Goal: Task Accomplishment & Management: Use online tool/utility

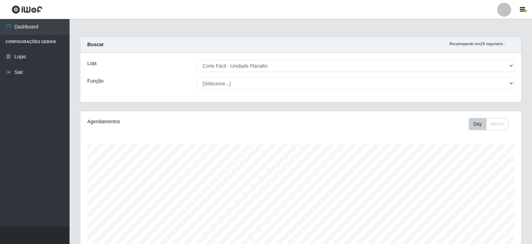
select select "202"
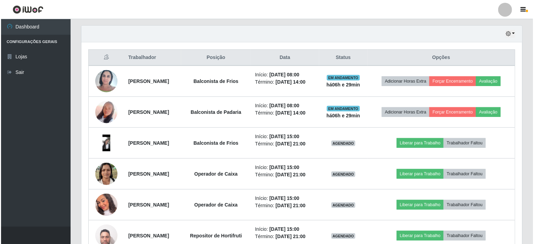
scroll to position [144, 441]
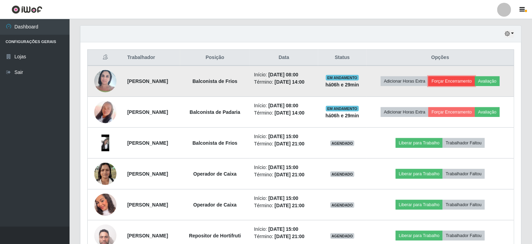
click at [458, 81] on button "Forçar Encerramento" at bounding box center [451, 81] width 47 height 10
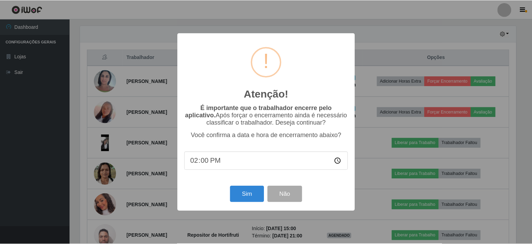
scroll to position [144, 438]
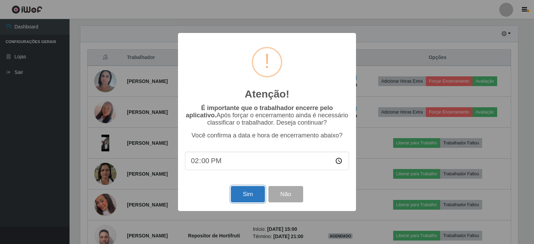
click at [241, 198] on button "Sim" at bounding box center [248, 194] width 34 height 16
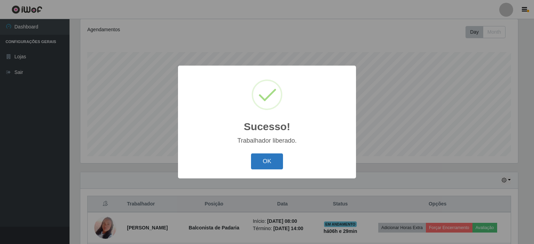
click at [271, 161] on button "OK" at bounding box center [267, 162] width 32 height 16
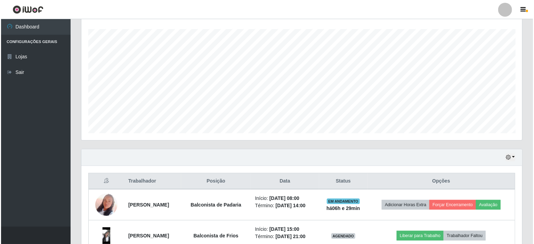
scroll to position [127, 0]
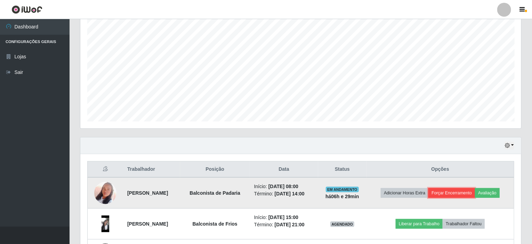
click at [459, 190] on button "Forçar Encerramento" at bounding box center [451, 193] width 47 height 10
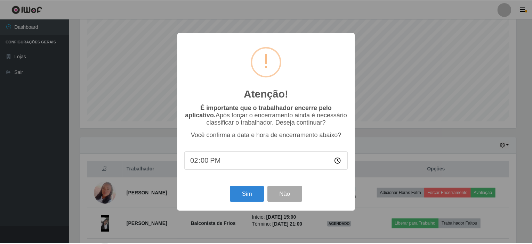
scroll to position [144, 438]
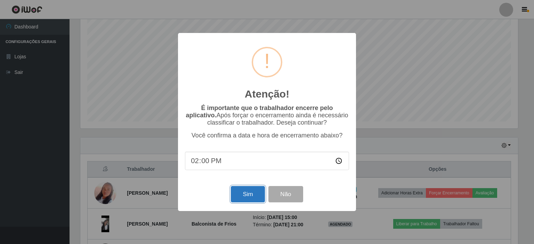
click at [258, 197] on button "Sim" at bounding box center [248, 194] width 34 height 16
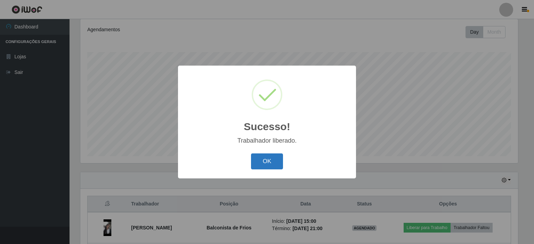
click at [276, 161] on button "OK" at bounding box center [267, 162] width 32 height 16
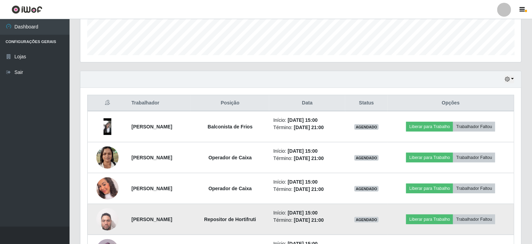
scroll to position [231, 0]
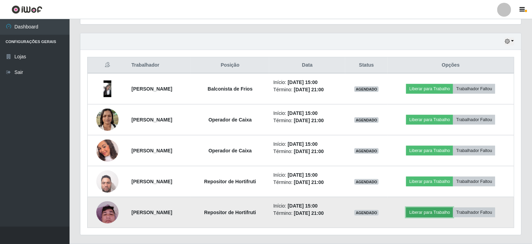
click at [450, 212] on button "Liberar para Trabalho" at bounding box center [429, 213] width 47 height 10
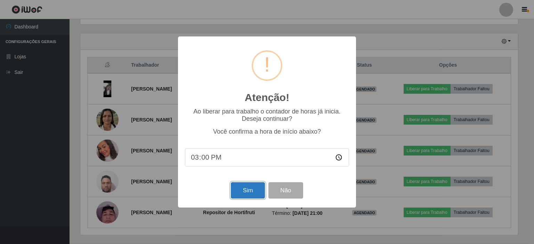
click at [245, 188] on button "Sim" at bounding box center [248, 190] width 34 height 16
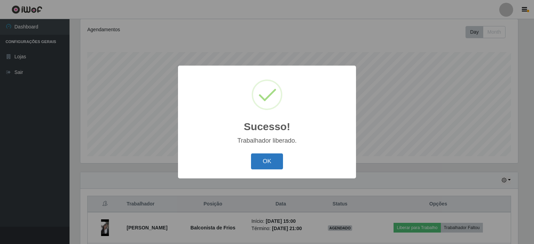
click at [263, 161] on button "OK" at bounding box center [267, 162] width 32 height 16
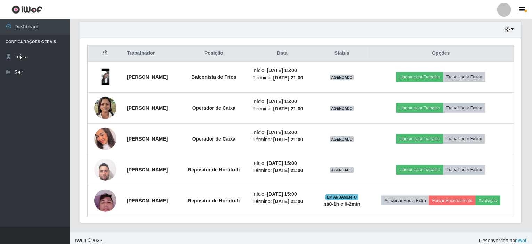
scroll to position [246, 0]
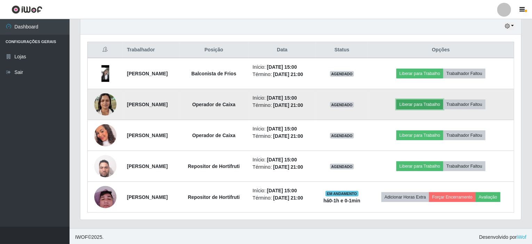
click at [423, 104] on button "Liberar para Trabalho" at bounding box center [419, 105] width 47 height 10
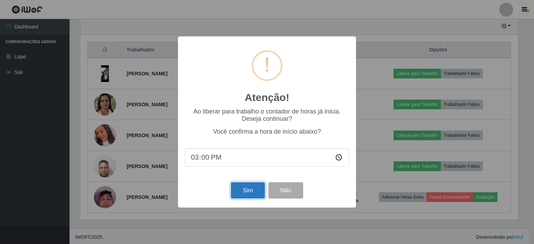
click at [240, 187] on button "Sim" at bounding box center [248, 190] width 34 height 16
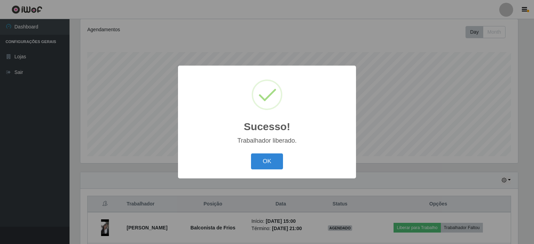
click at [268, 162] on button "OK" at bounding box center [267, 162] width 32 height 16
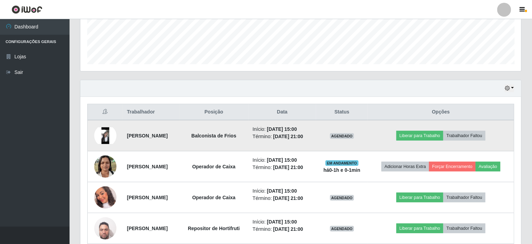
scroll to position [196, 0]
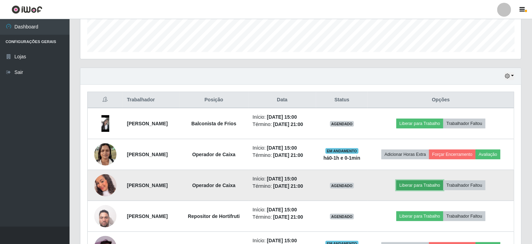
click at [432, 184] on button "Liberar para Trabalho" at bounding box center [419, 186] width 47 height 10
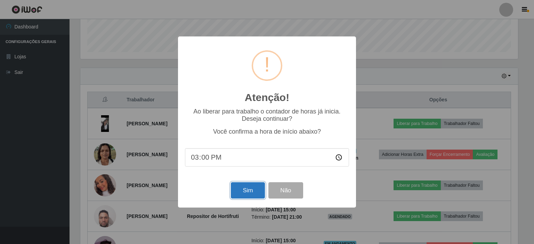
click at [248, 191] on button "Sim" at bounding box center [248, 190] width 34 height 16
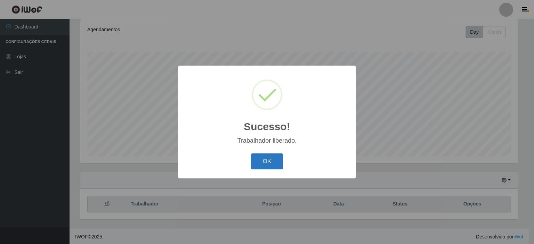
click at [257, 164] on button "OK" at bounding box center [267, 162] width 32 height 16
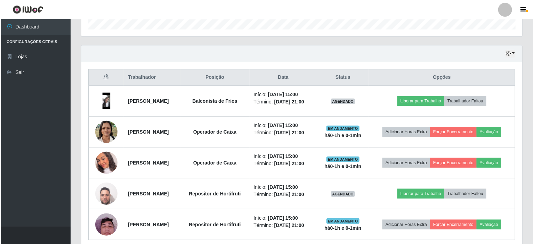
scroll to position [231, 0]
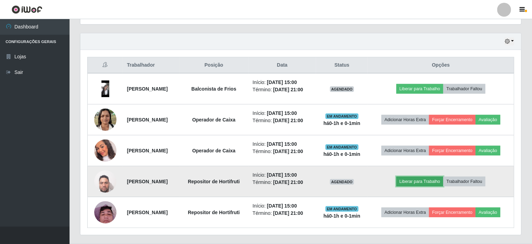
click at [409, 179] on button "Liberar para Trabalho" at bounding box center [419, 182] width 47 height 10
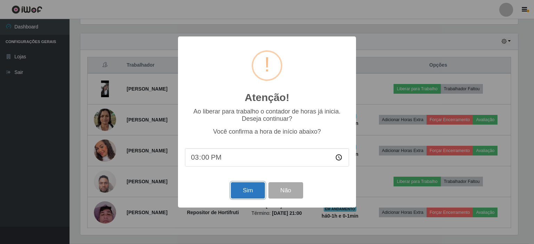
click at [254, 193] on button "Sim" at bounding box center [248, 190] width 34 height 16
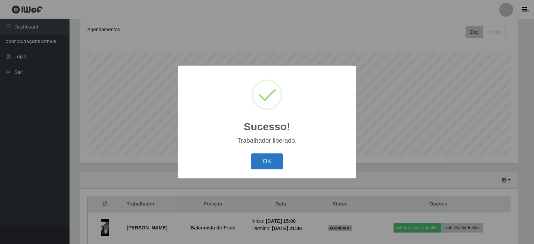
click at [264, 161] on button "OK" at bounding box center [267, 162] width 32 height 16
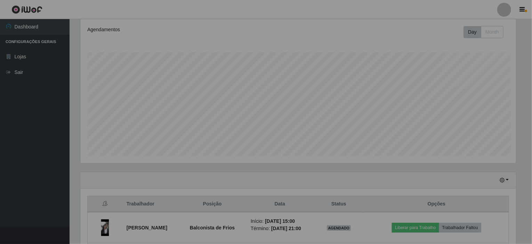
scroll to position [0, 0]
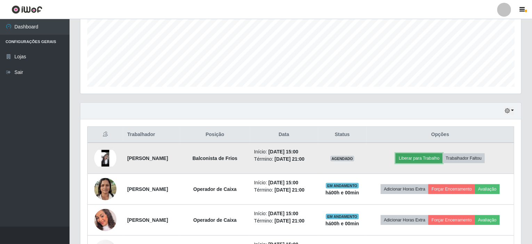
click at [419, 159] on button "Liberar para Trabalho" at bounding box center [418, 159] width 47 height 10
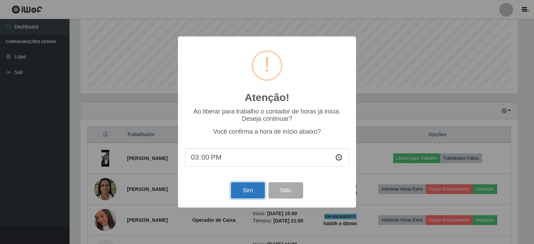
click at [247, 192] on button "Sim" at bounding box center [248, 190] width 34 height 16
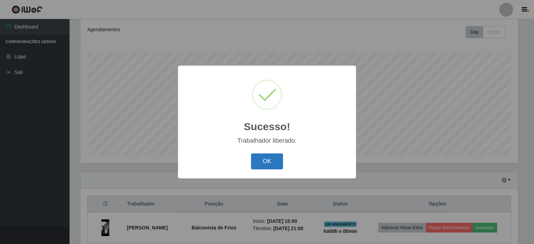
click at [265, 157] on button "OK" at bounding box center [267, 162] width 32 height 16
